Goal: Task Accomplishment & Management: Use online tool/utility

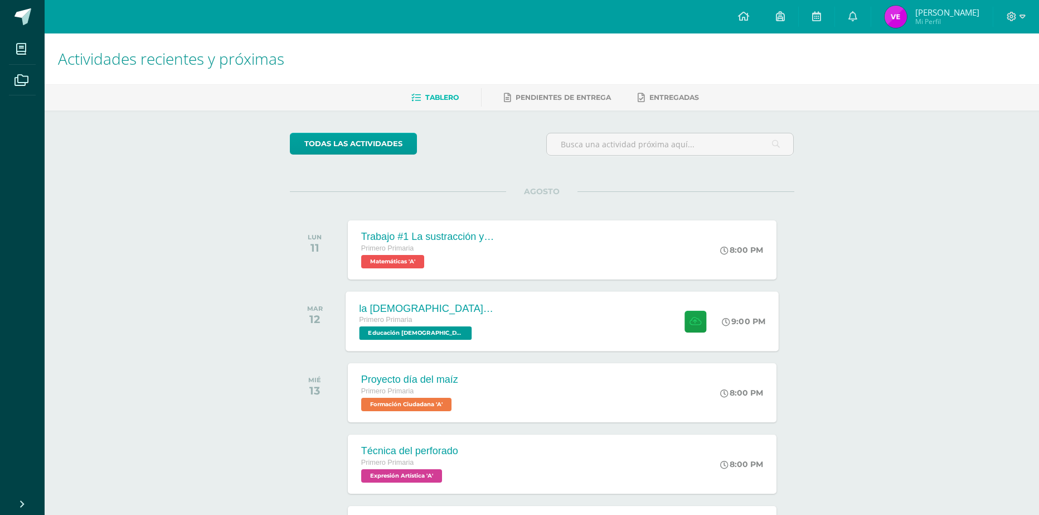
click at [663, 304] on div "la [DEMOGRAPHIC_DATA] la palabra de [DEMOGRAPHIC_DATA] Primero Primaria Educaci…" at bounding box center [562, 321] width 433 height 60
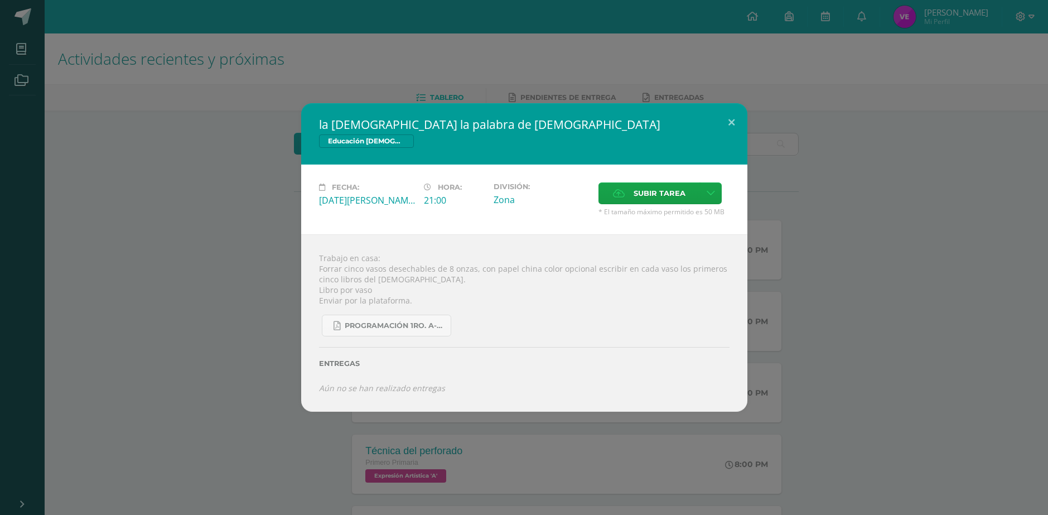
click at [806, 294] on div "la [DEMOGRAPHIC_DATA] la palabra de [DEMOGRAPHIC_DATA] Educación [DEMOGRAPHIC_D…" at bounding box center [523, 257] width 1039 height 308
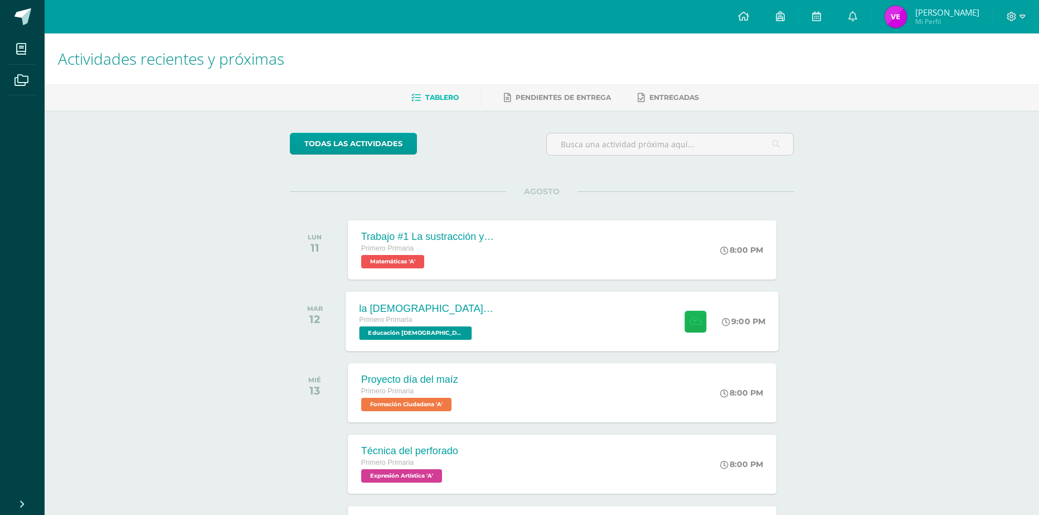
click at [688, 314] on button at bounding box center [696, 321] width 22 height 22
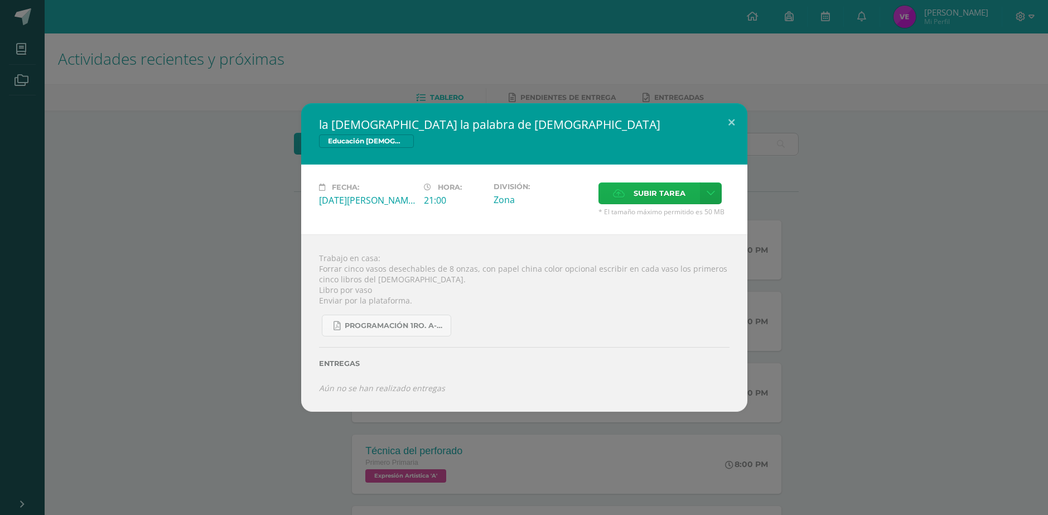
click at [666, 198] on span "Subir tarea" at bounding box center [659, 193] width 52 height 21
click at [0, 0] on input "Subir tarea" at bounding box center [0, 0] width 0 height 0
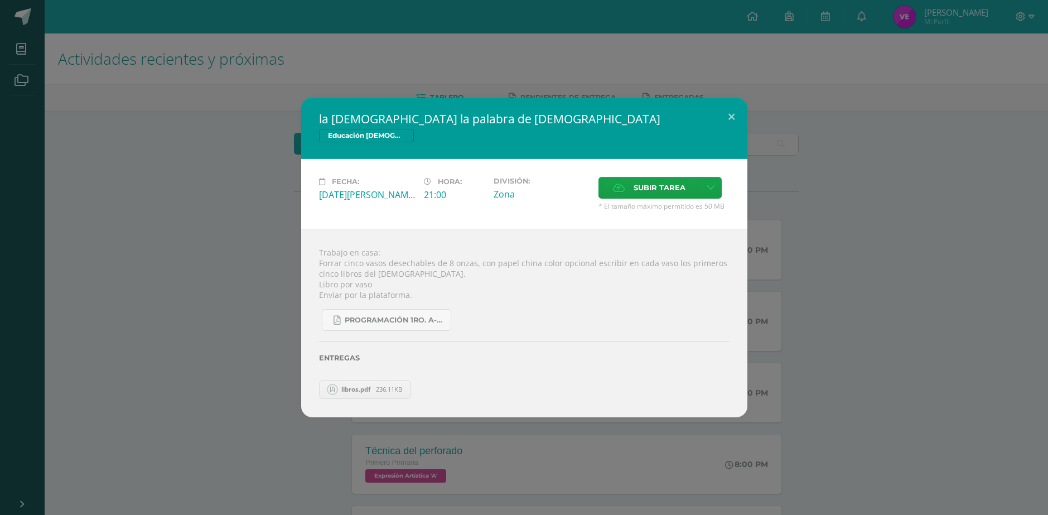
click at [346, 389] on span "libros.pdf" at bounding box center [356, 389] width 40 height 8
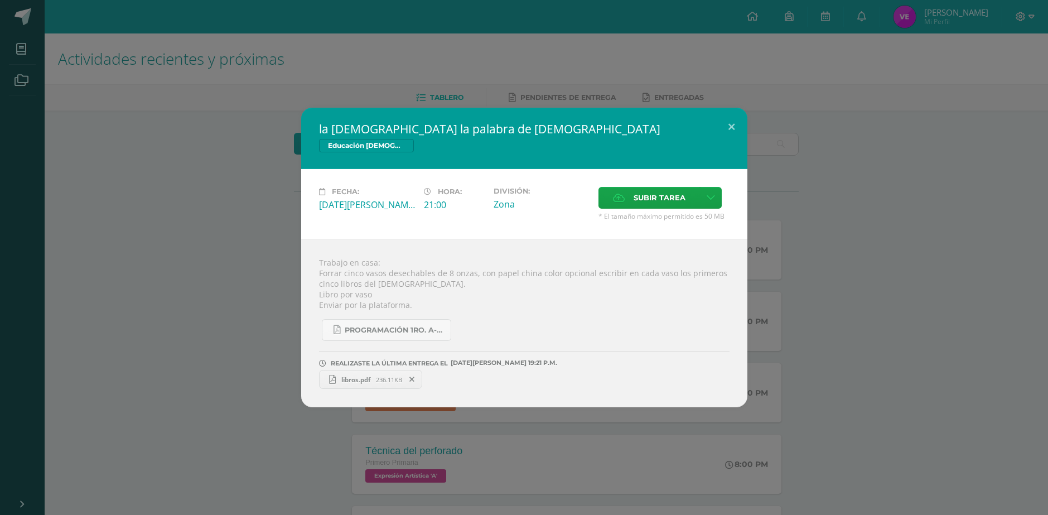
click at [373, 388] on link "libros.pdf 236.11KB" at bounding box center [371, 379] width 104 height 19
